Goal: Navigation & Orientation: Understand site structure

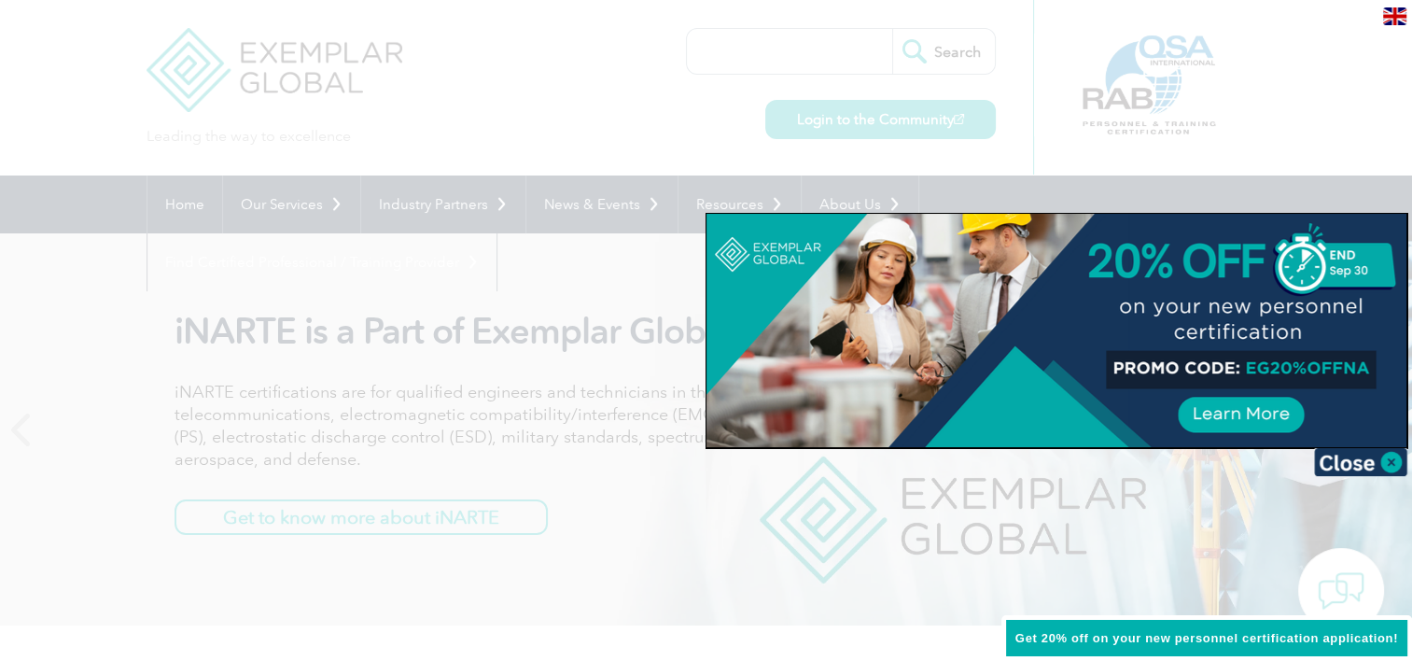
click at [384, 503] on div at bounding box center [706, 330] width 1412 height 661
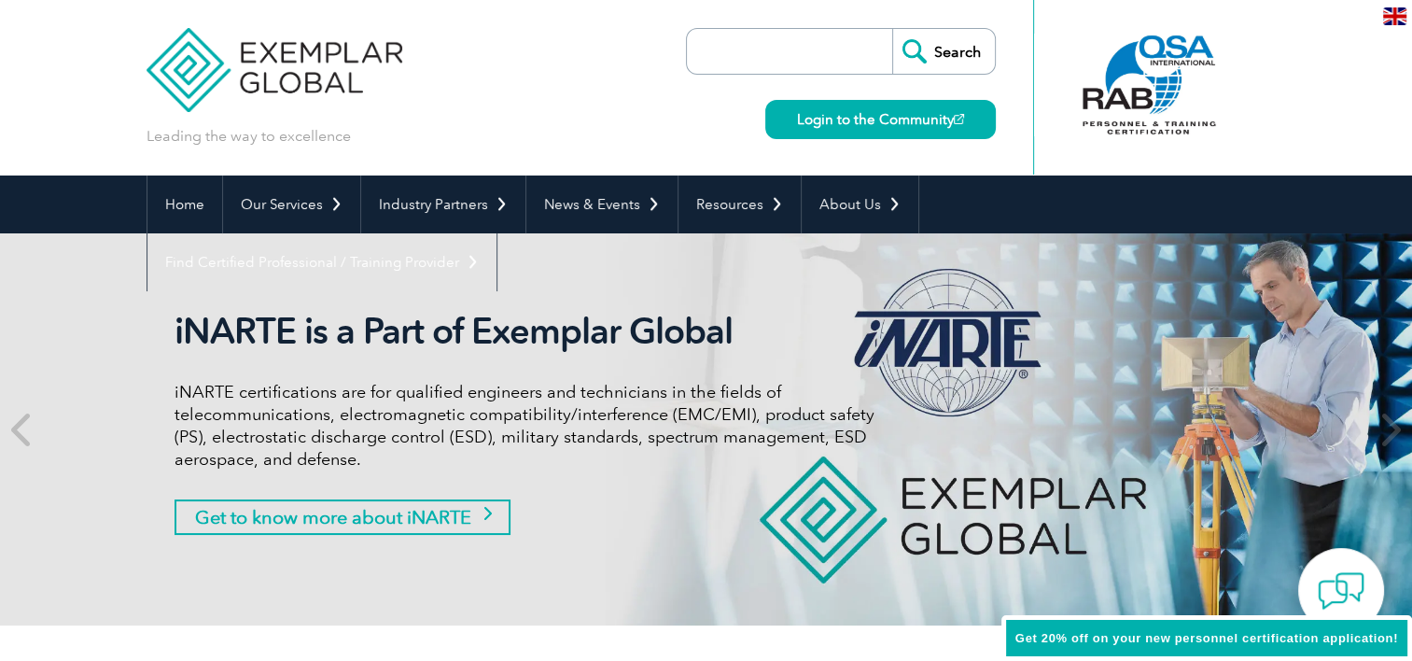
click at [386, 514] on link "Get to know more about iNARTE" at bounding box center [342, 516] width 336 height 35
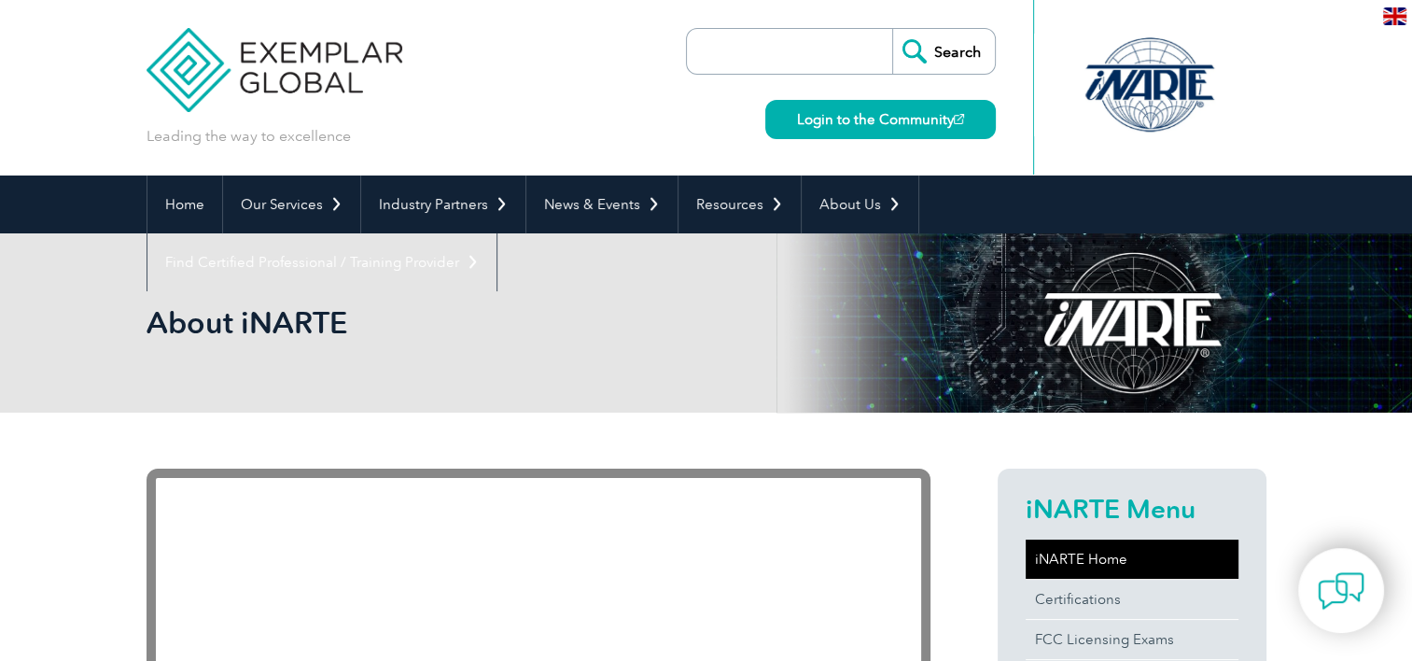
click at [1105, 560] on link "iNARTE Home" at bounding box center [1131, 558] width 213 height 39
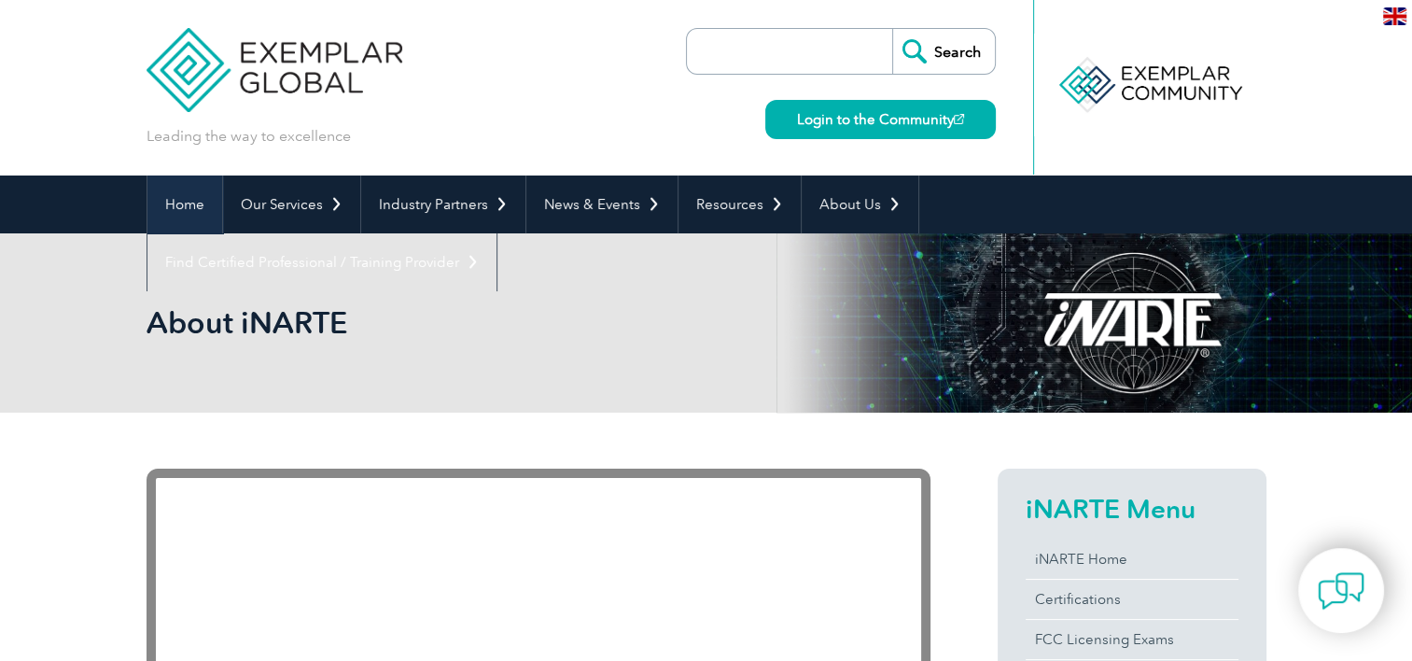
click at [197, 202] on link "Home" at bounding box center [184, 204] width 75 height 58
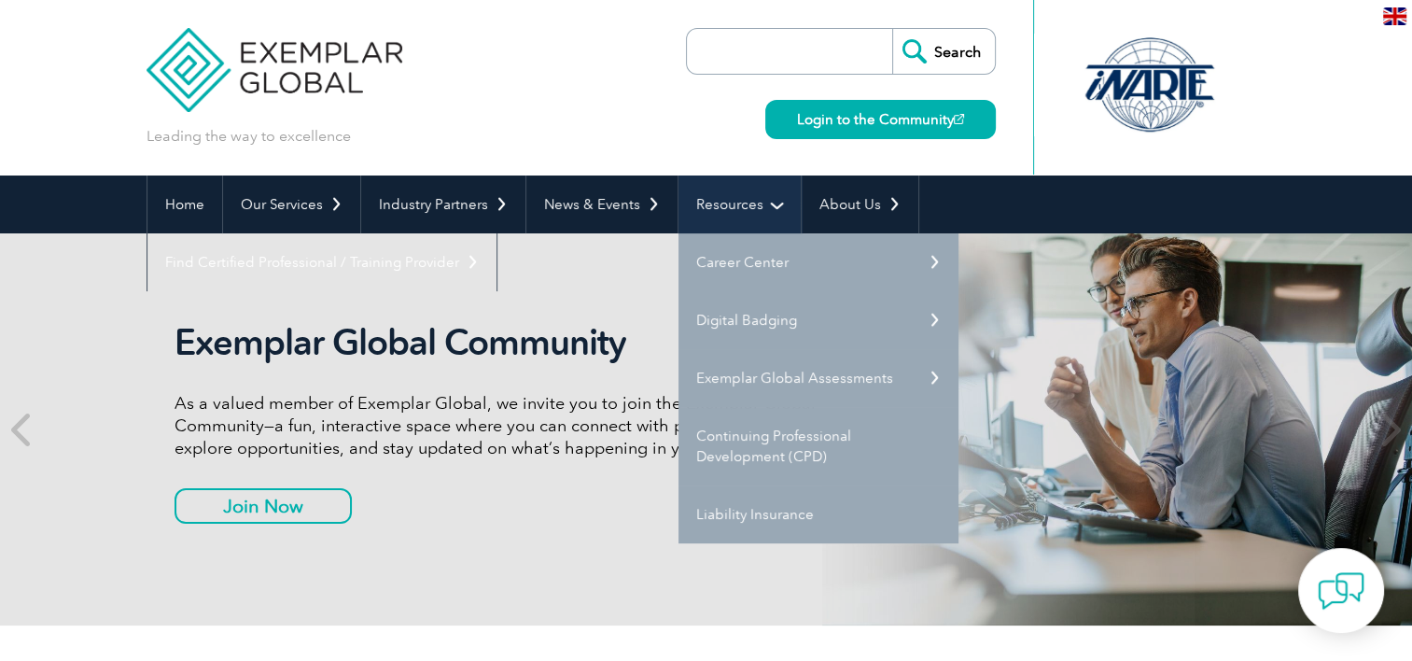
click at [750, 194] on link "Resources" at bounding box center [739, 204] width 122 height 58
